Goal: Task Accomplishment & Management: Manage account settings

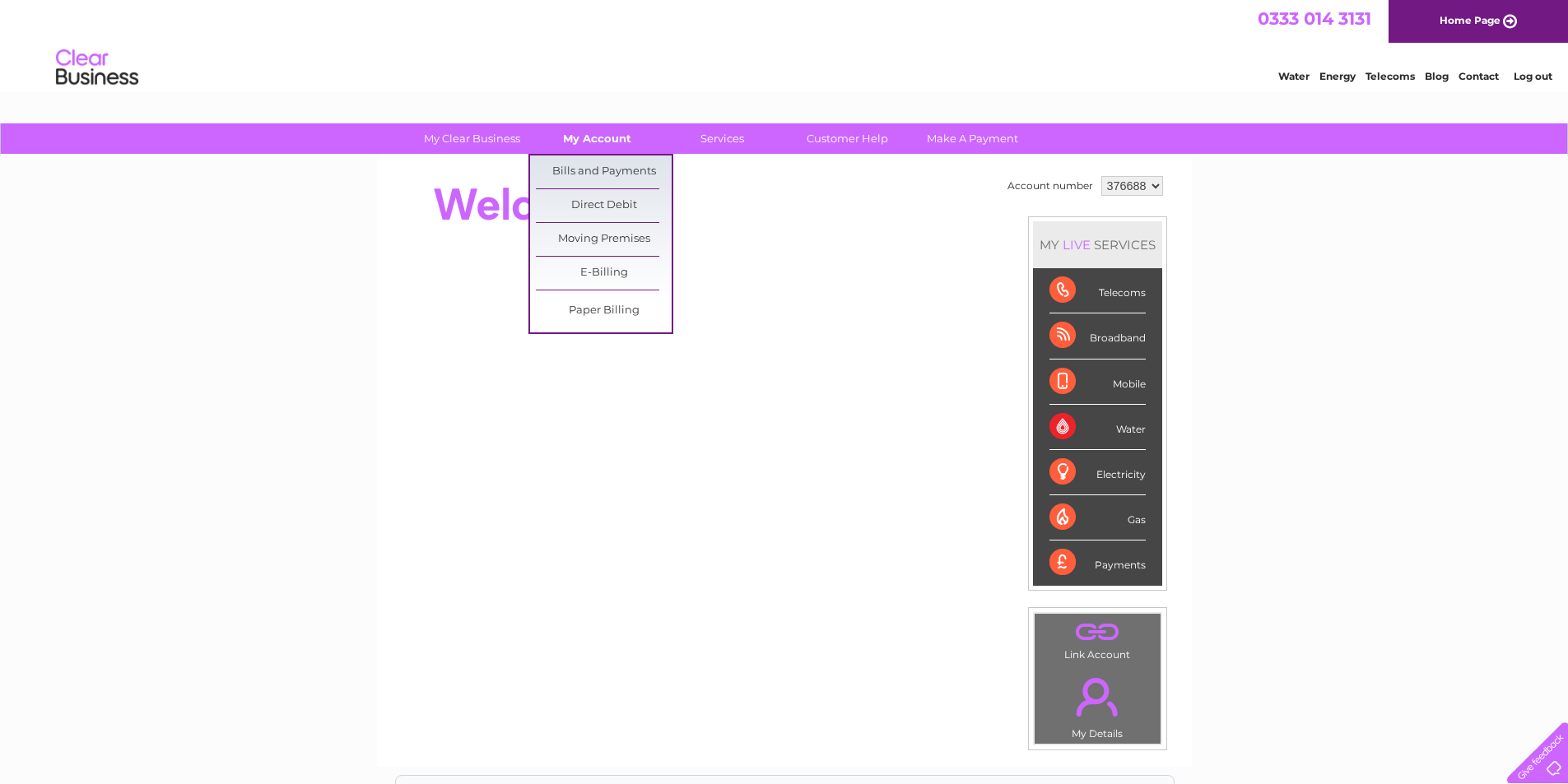
click at [578, 143] on link "My Account" at bounding box center [596, 139] width 136 height 30
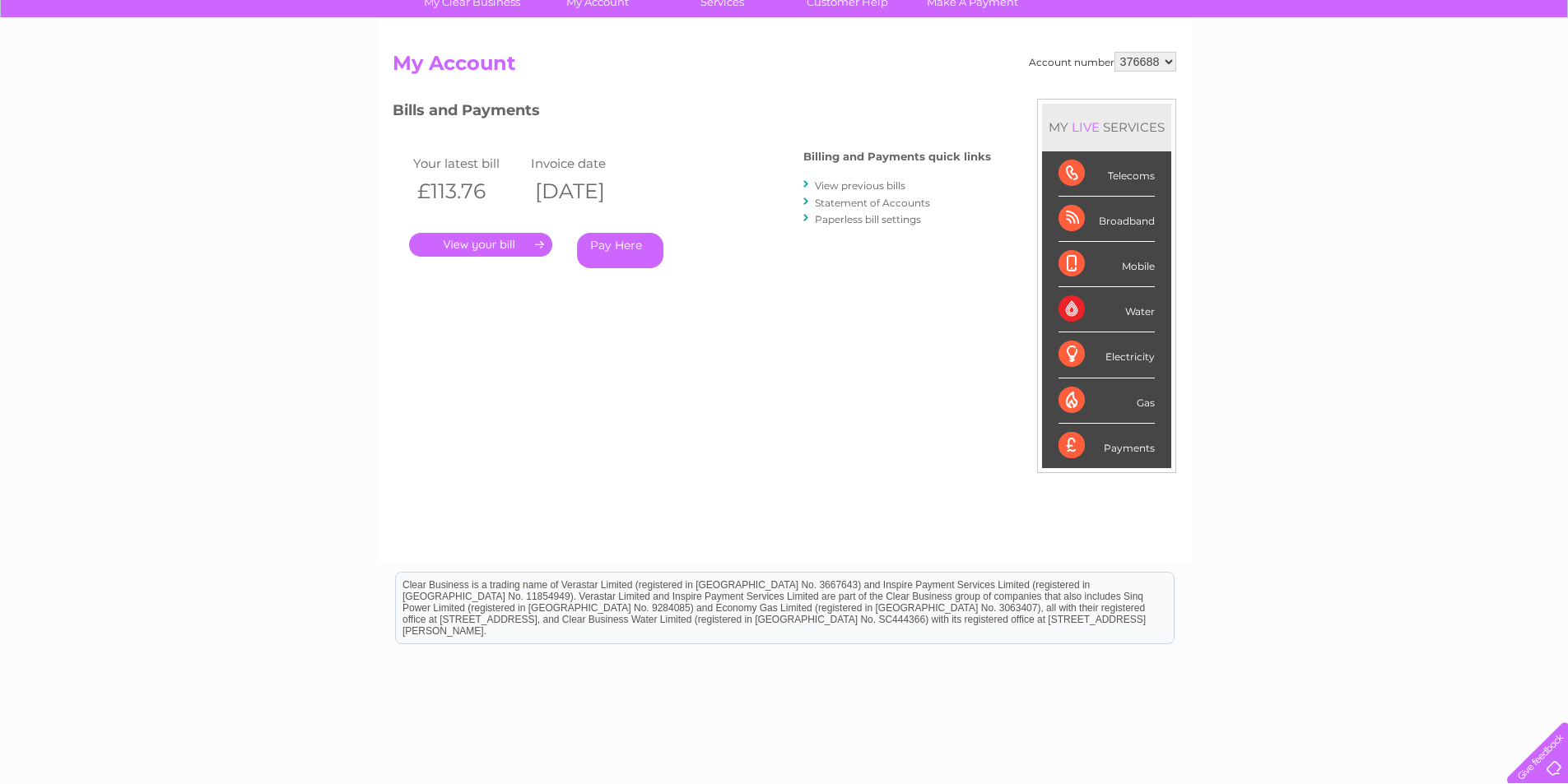
scroll to position [165, 0]
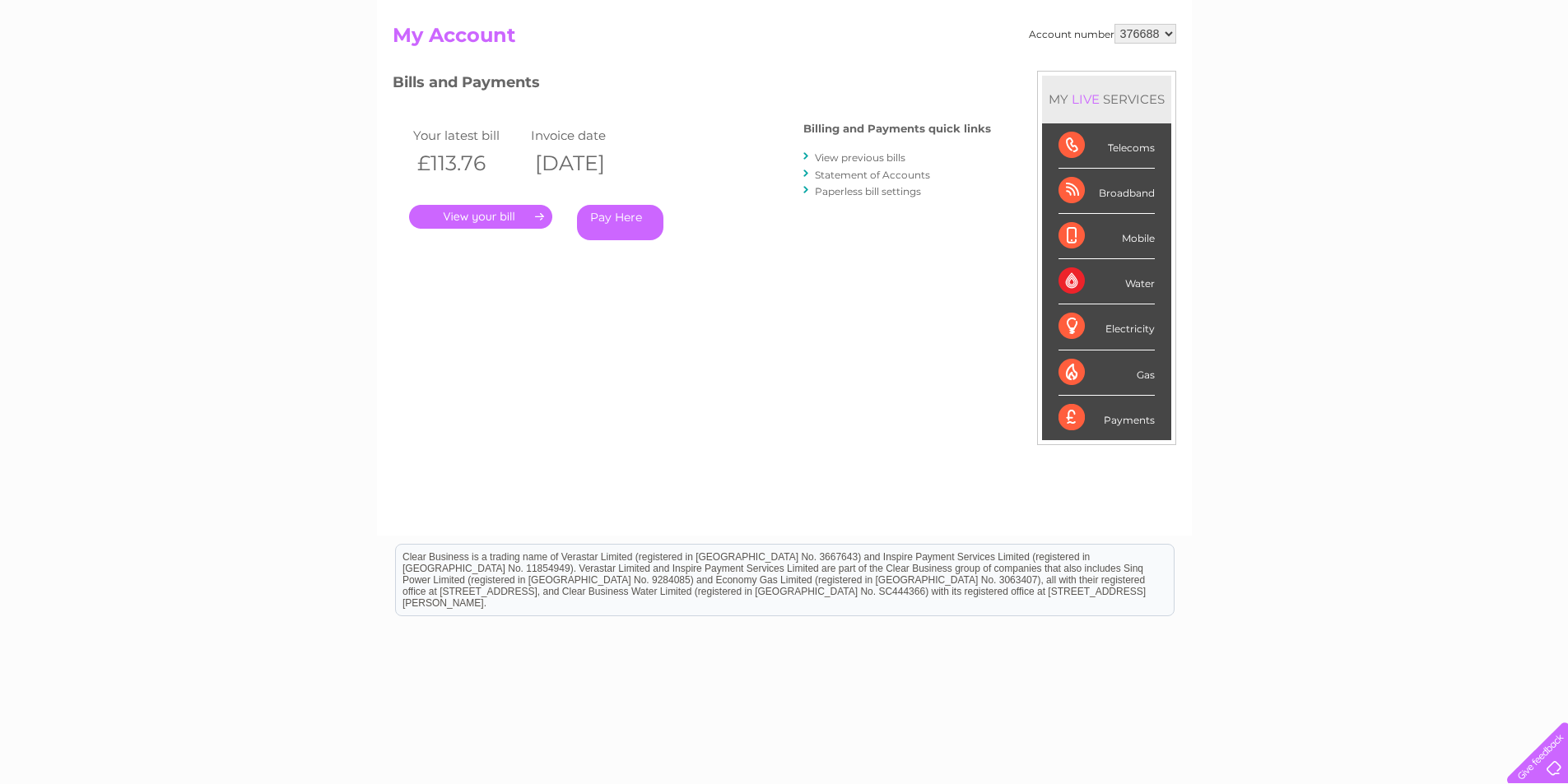
click at [859, 155] on link "View previous bills" at bounding box center [859, 157] width 90 height 13
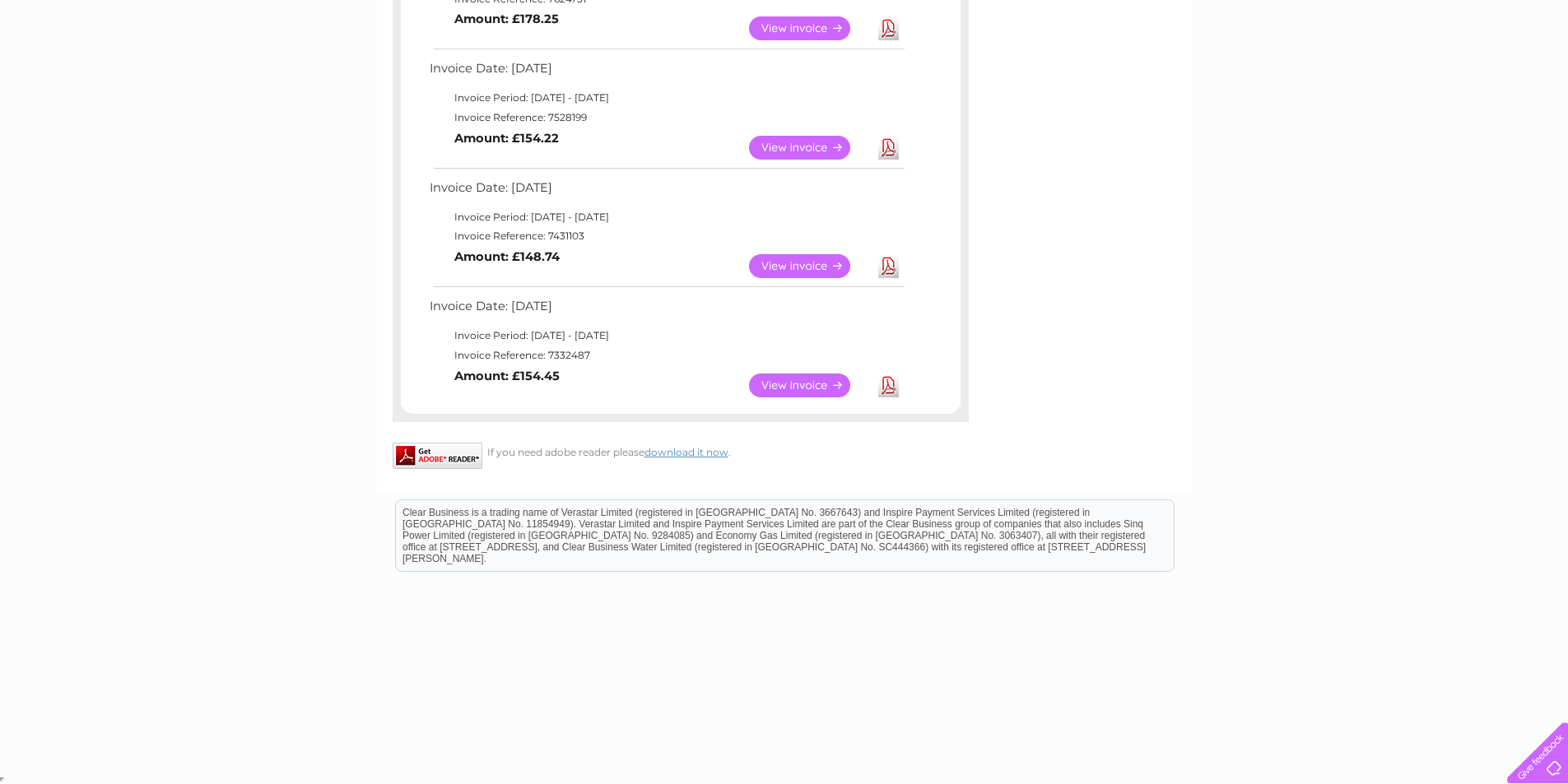
scroll to position [754, 0]
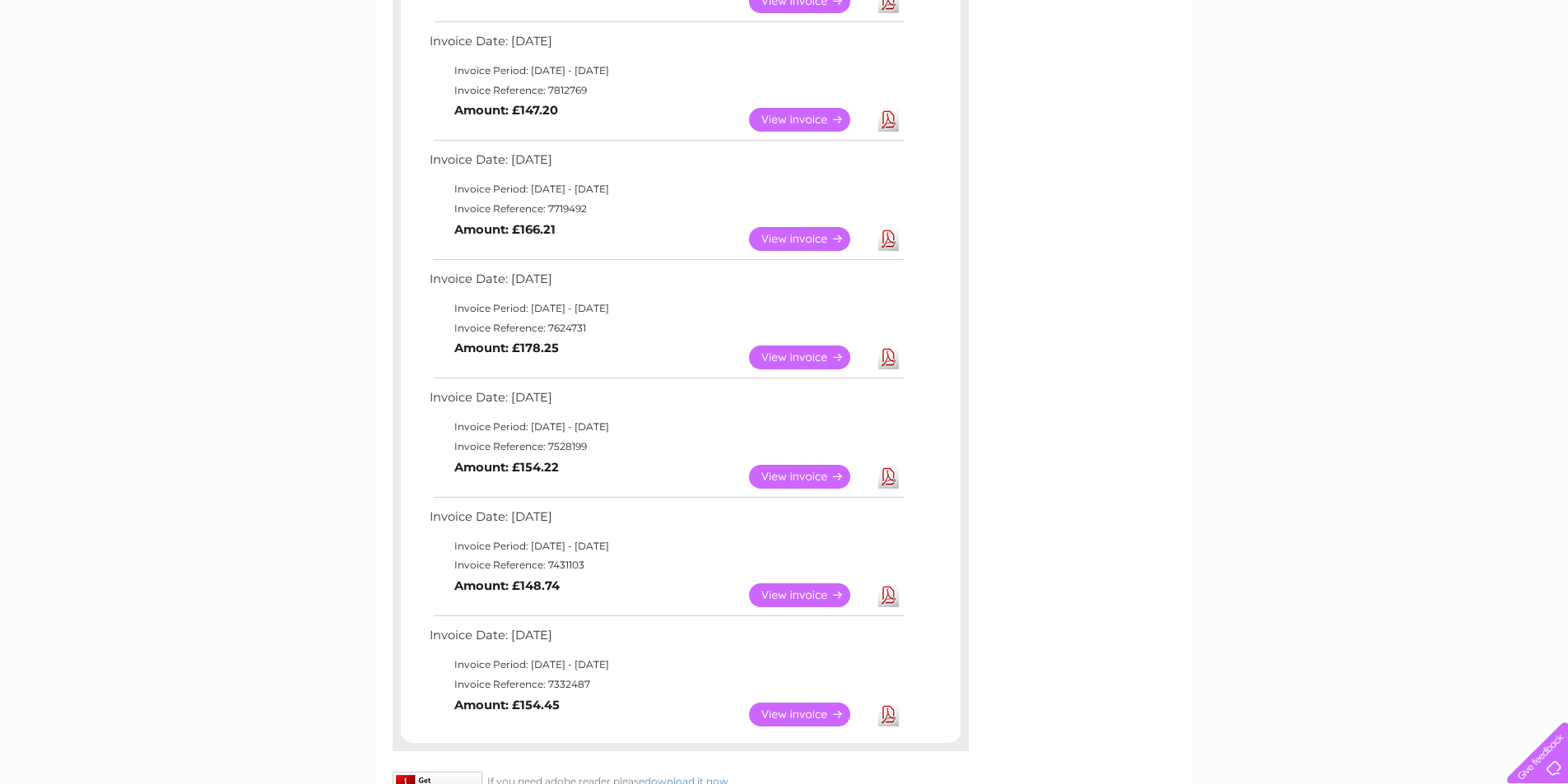
click at [796, 237] on link "View" at bounding box center [808, 239] width 121 height 24
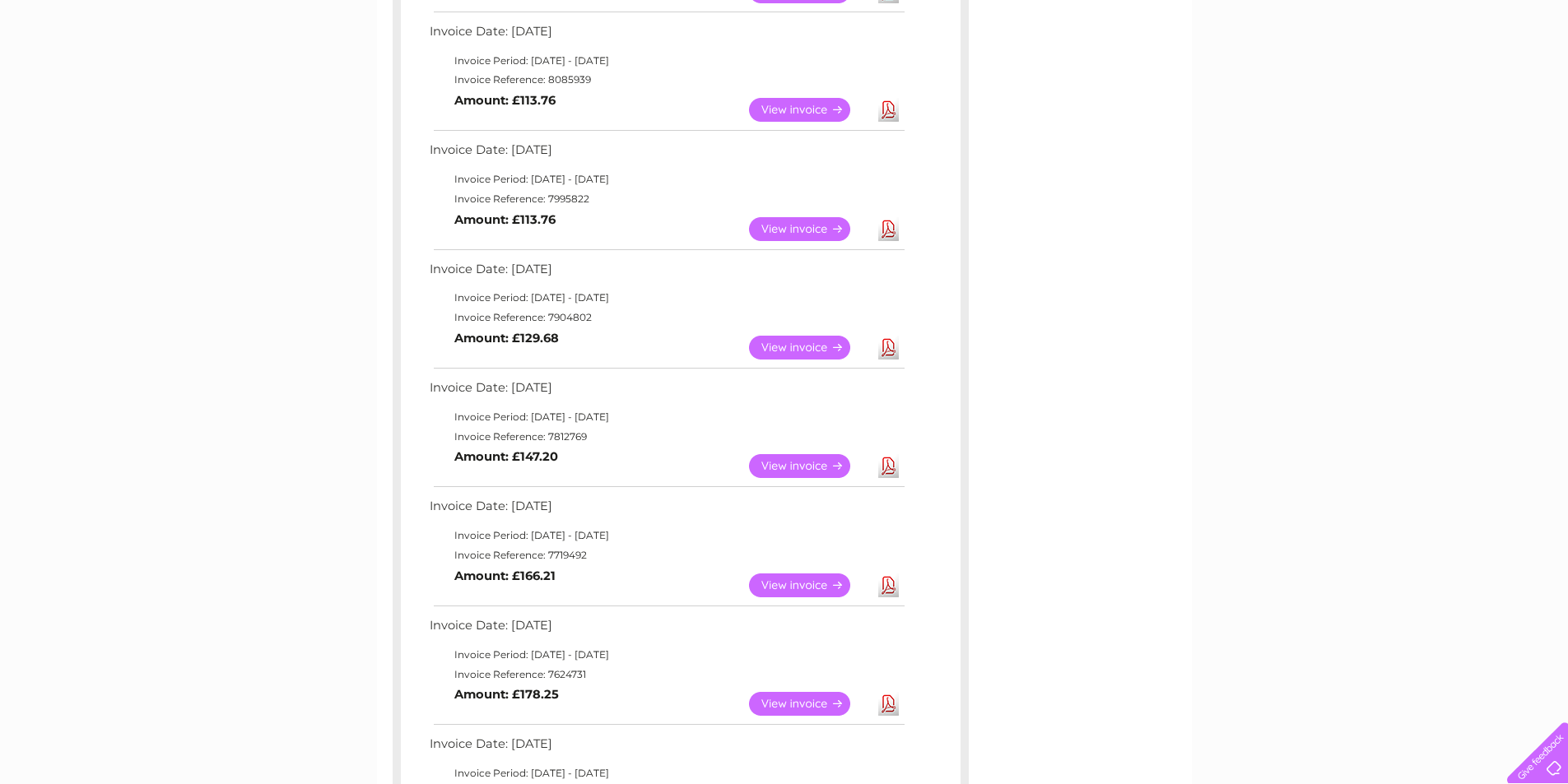
scroll to position [425, 0]
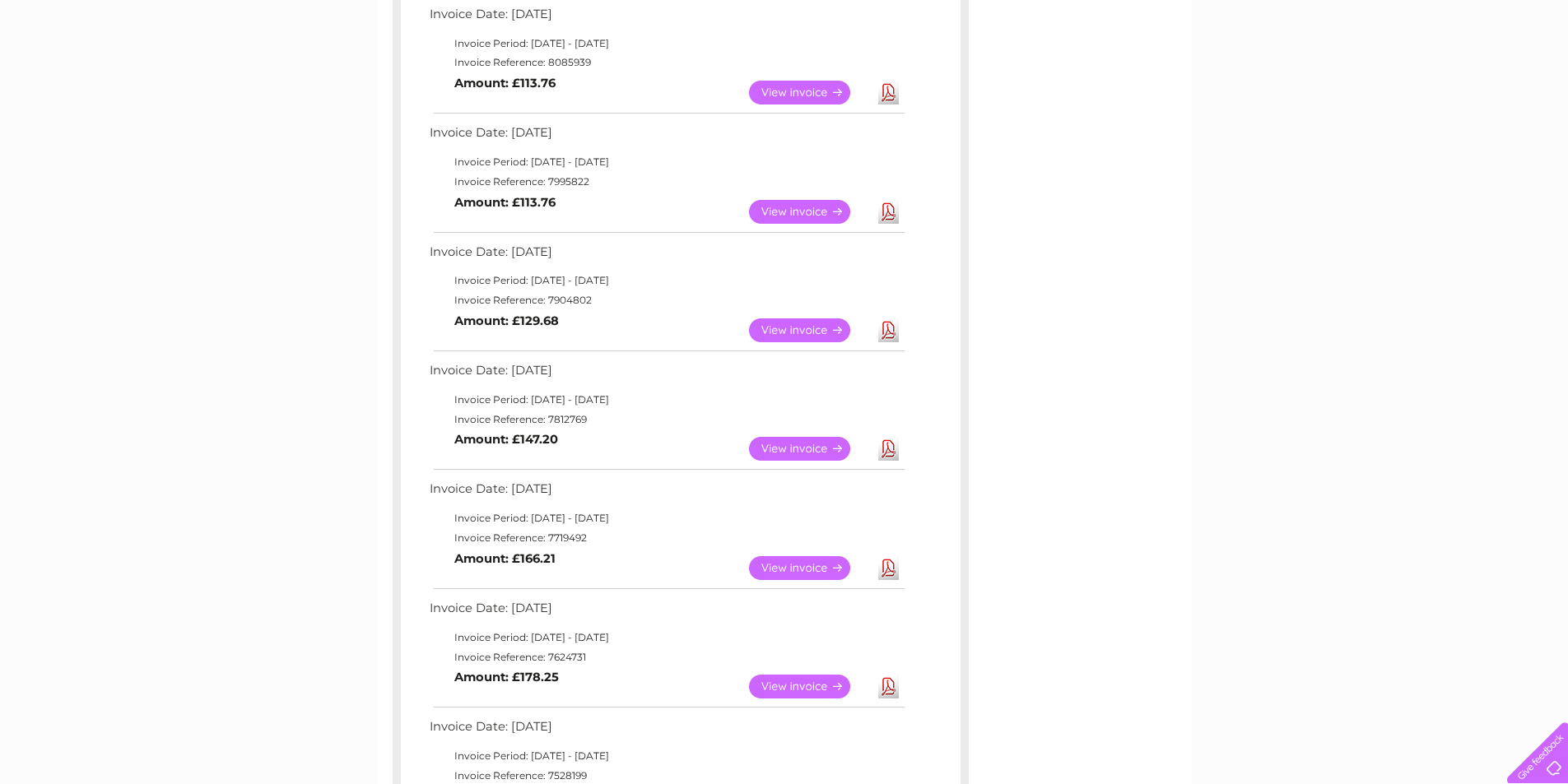
click at [774, 332] on link "View" at bounding box center [808, 330] width 121 height 24
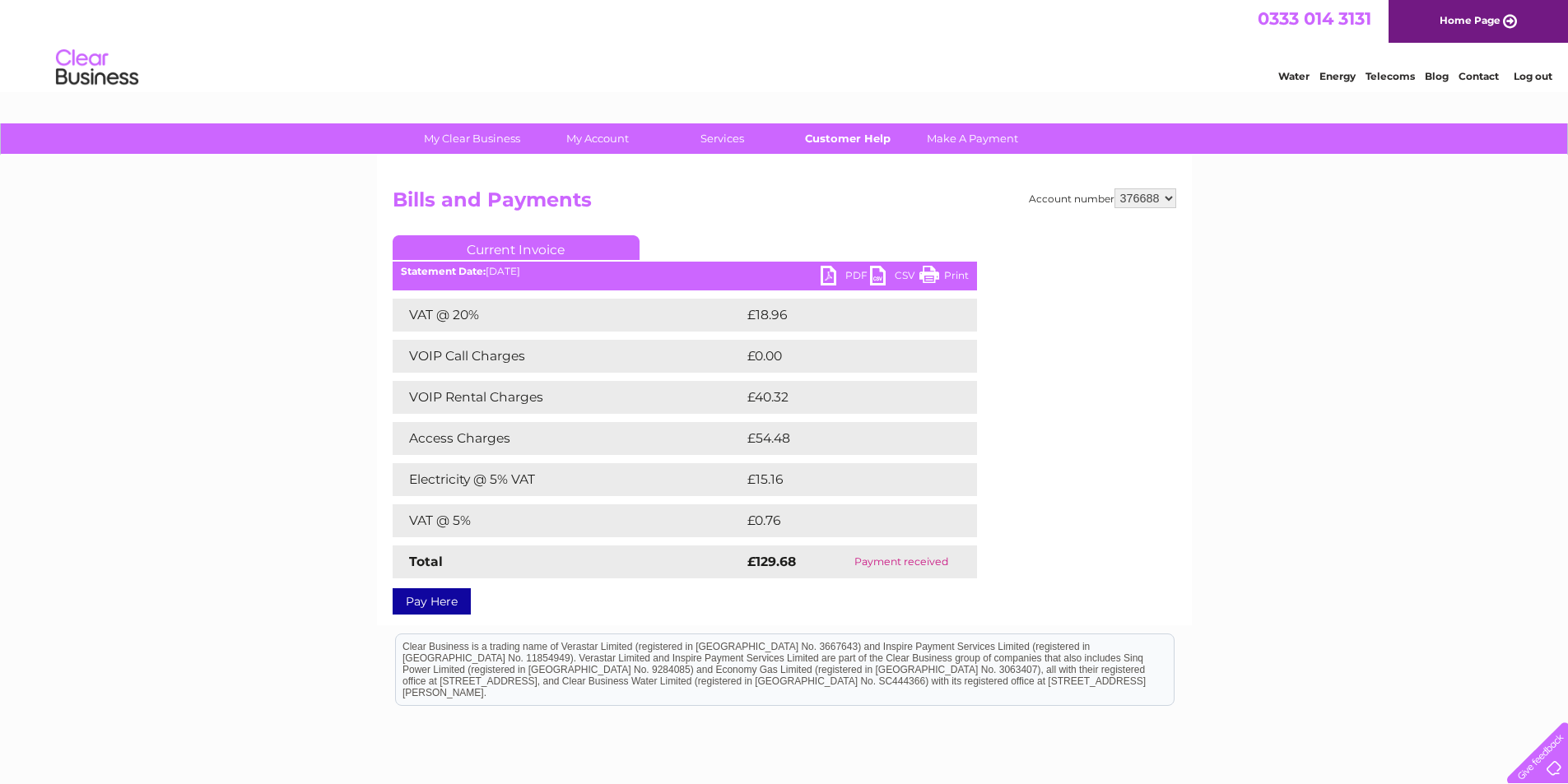
click at [833, 144] on link "Customer Help" at bounding box center [847, 139] width 136 height 30
